Goal: Find contact information: Find contact information

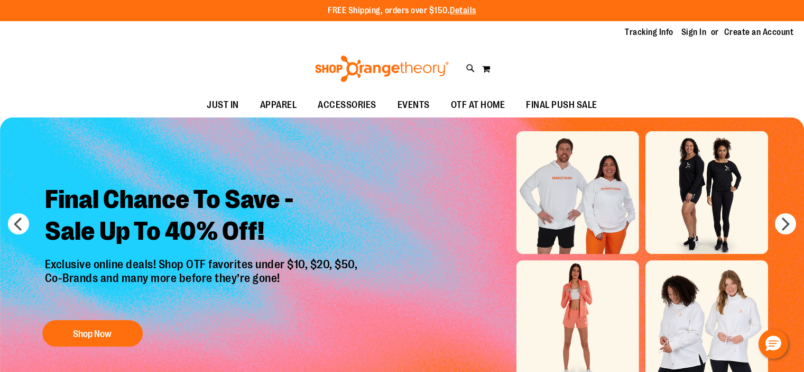
type input "**********"
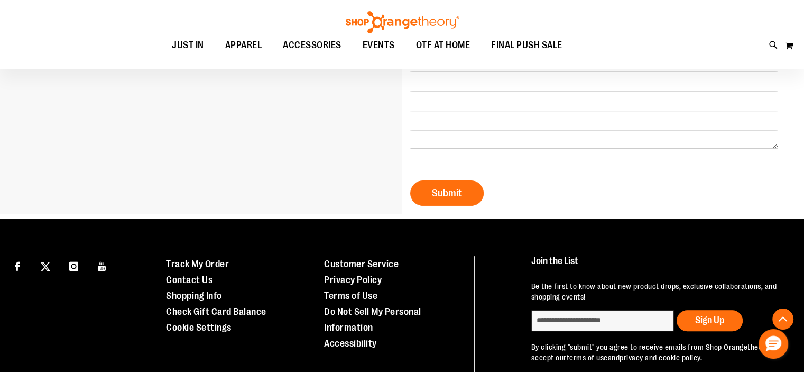
scroll to position [317, 0]
type input "**********"
click at [770, 344] on icon "Hello, have a question? Let’s chat." at bounding box center [774, 344] width 16 height 16
